Goal: Check status: Verify the current state of an ongoing process or item

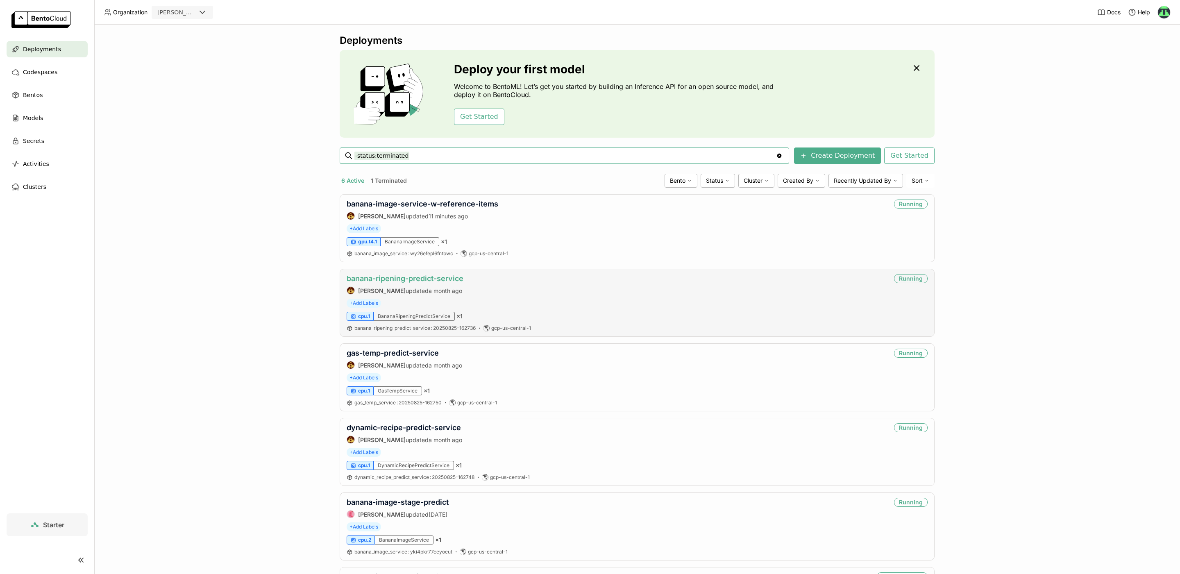
click at [431, 276] on link "banana-ripening-predict-service" at bounding box center [405, 278] width 117 height 9
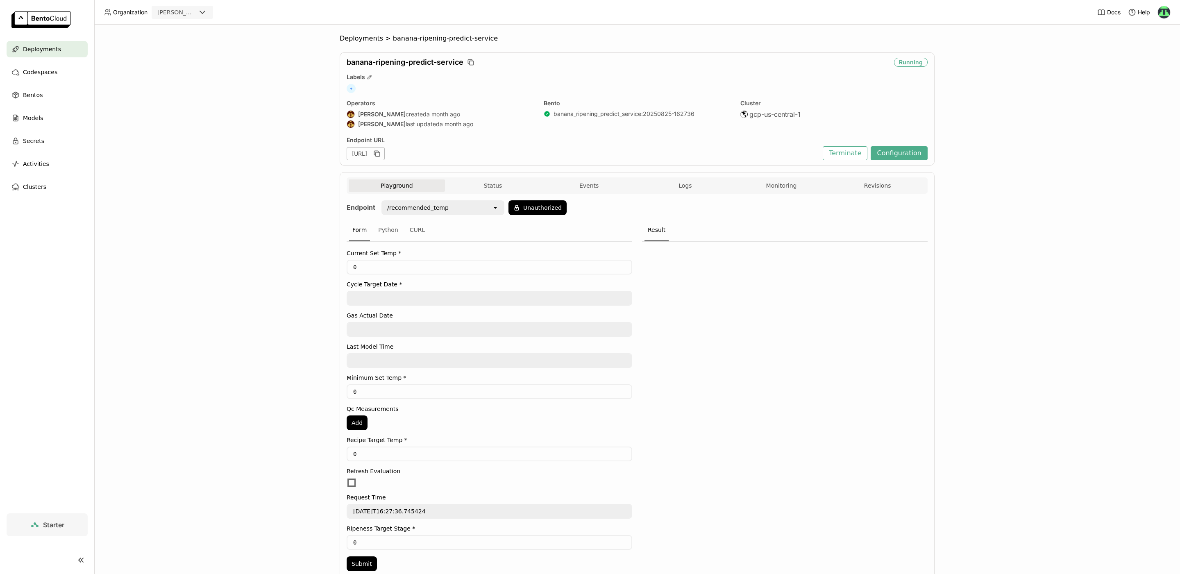
click at [674, 176] on div "Playground Status Events Logs Monitoring Revisions Endpoint /recommended_temp o…" at bounding box center [637, 380] width 595 height 416
click at [678, 187] on span "Logs" at bounding box center [684, 185] width 13 height 7
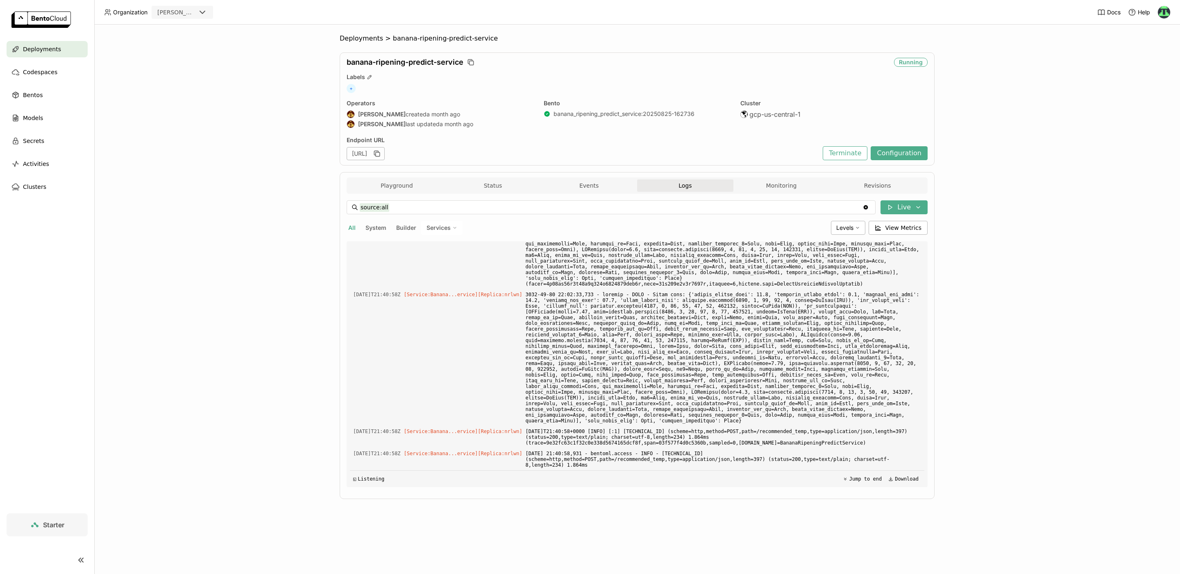
scroll to position [7342, 0]
